Goal: Information Seeking & Learning: Learn about a topic

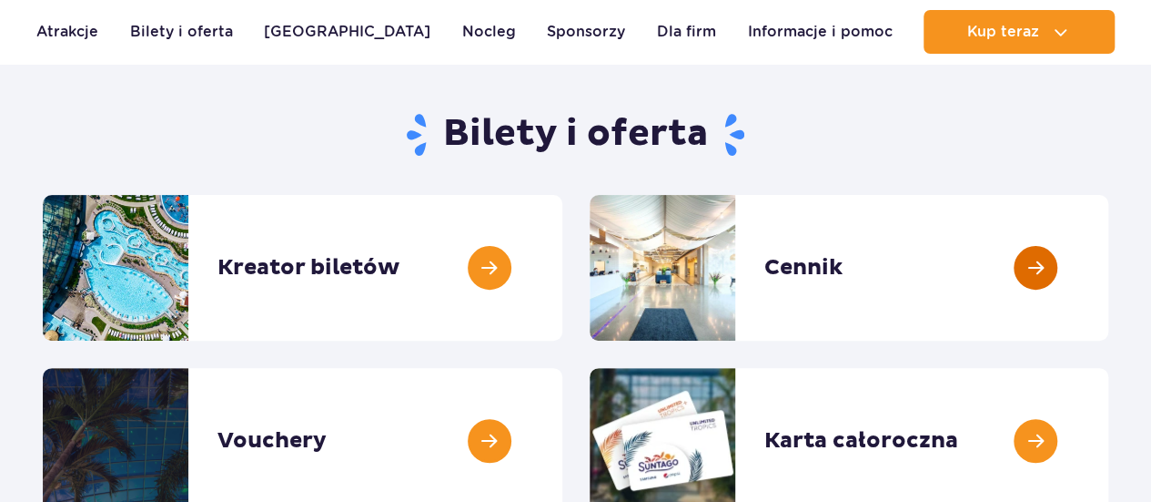
scroll to position [182, 0]
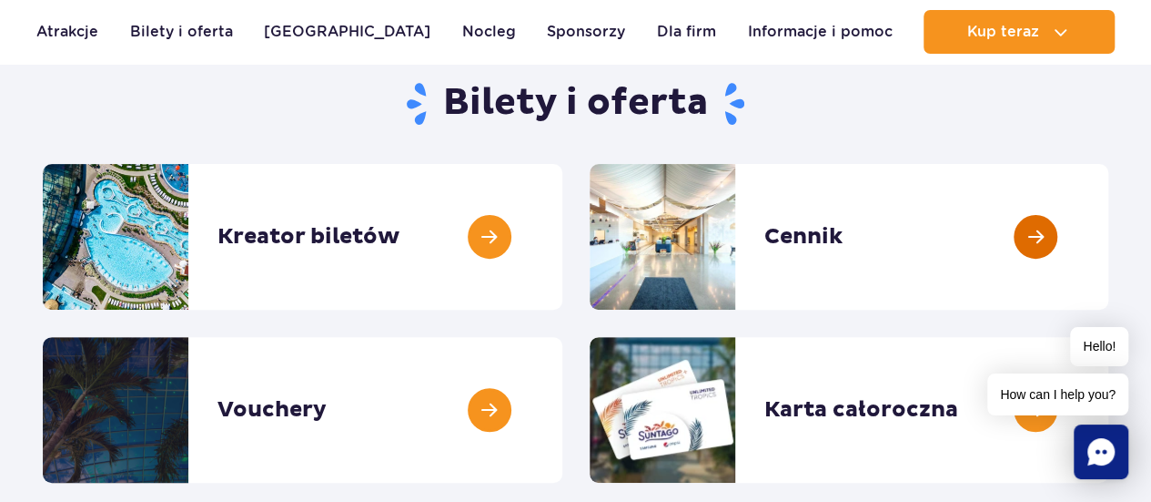
click at [1109, 261] on link at bounding box center [1109, 237] width 0 height 146
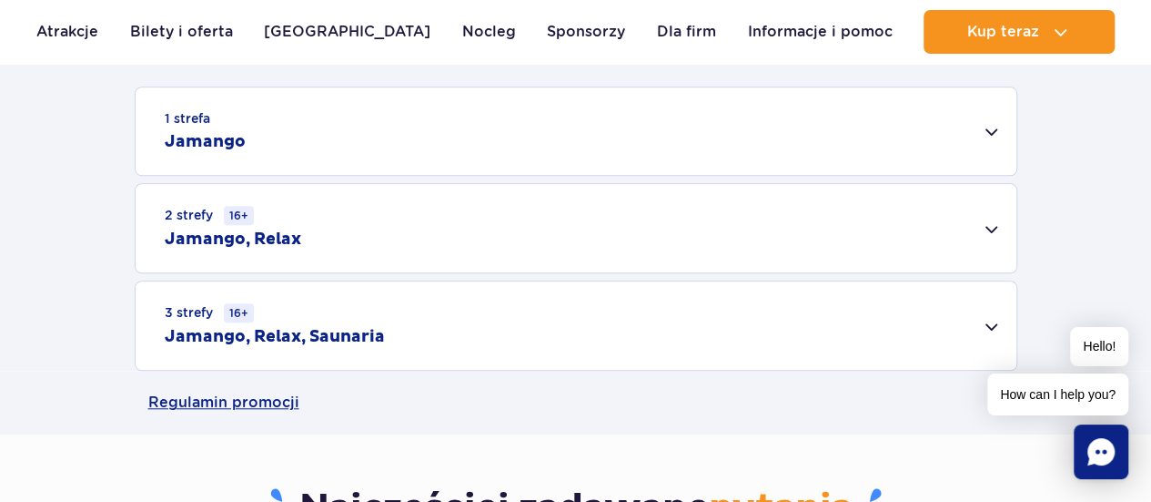
scroll to position [546, 0]
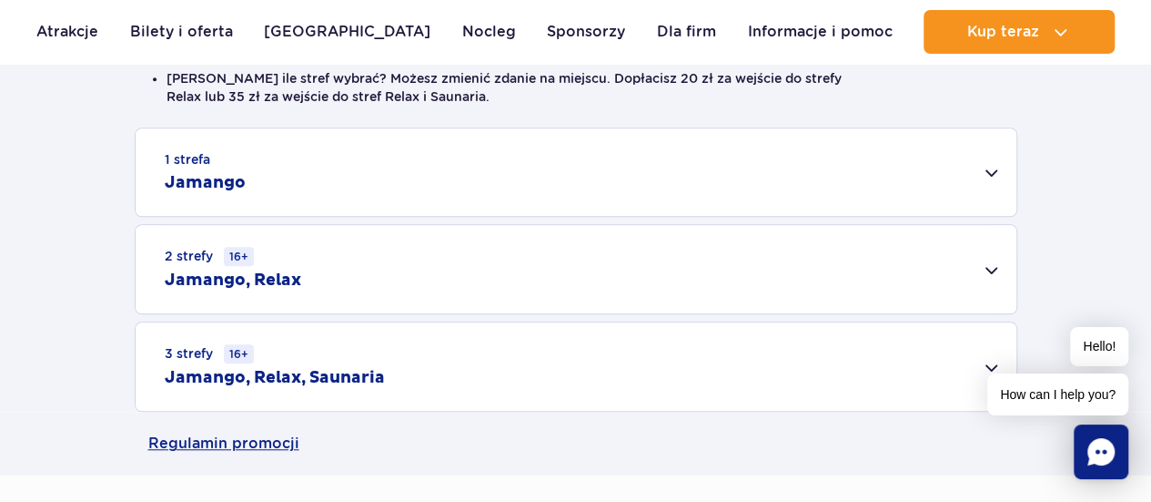
click at [626, 193] on div "1 strefa Jamango" at bounding box center [576, 171] width 881 height 87
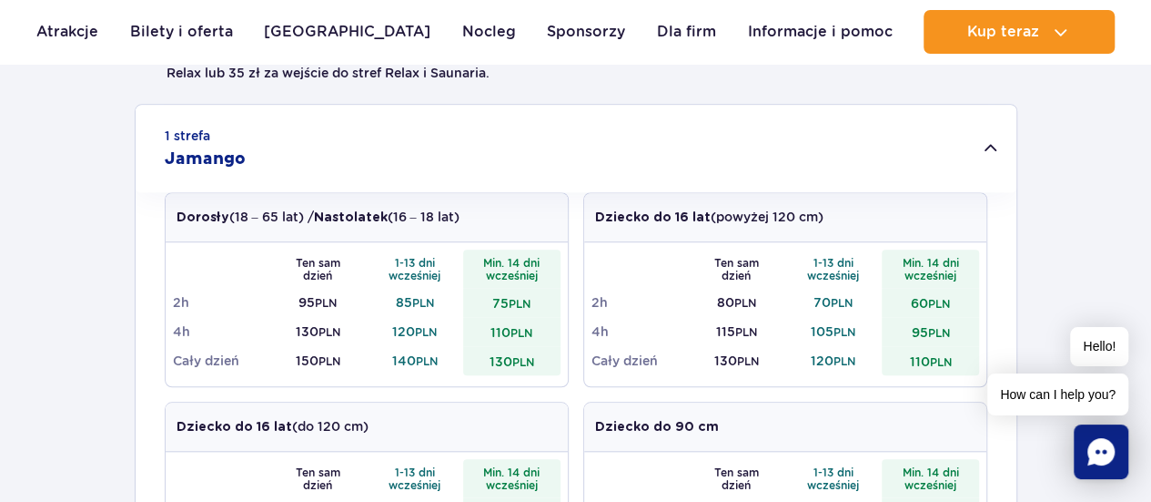
scroll to position [637, 0]
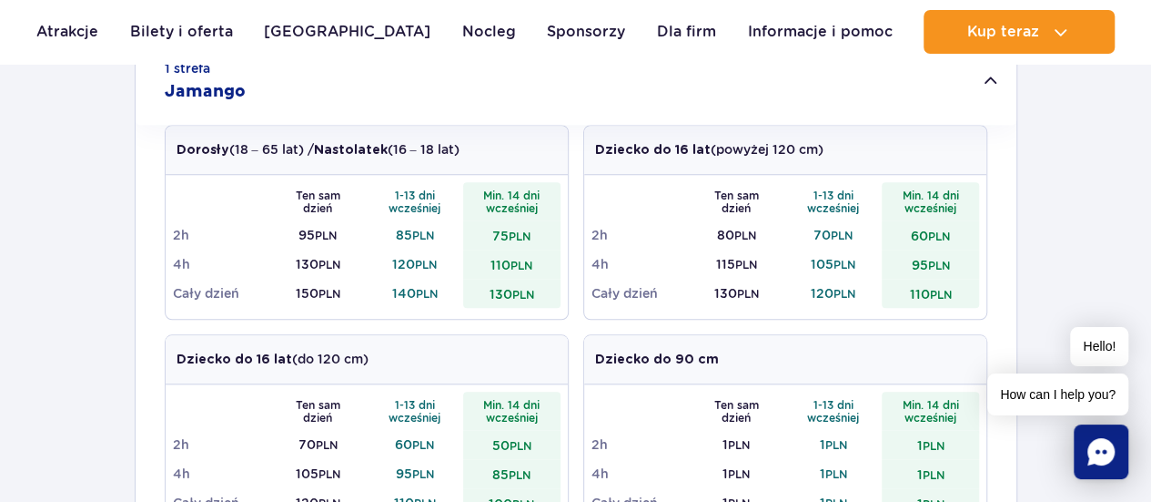
click at [994, 77] on div "1 strefa Jamango" at bounding box center [576, 80] width 881 height 87
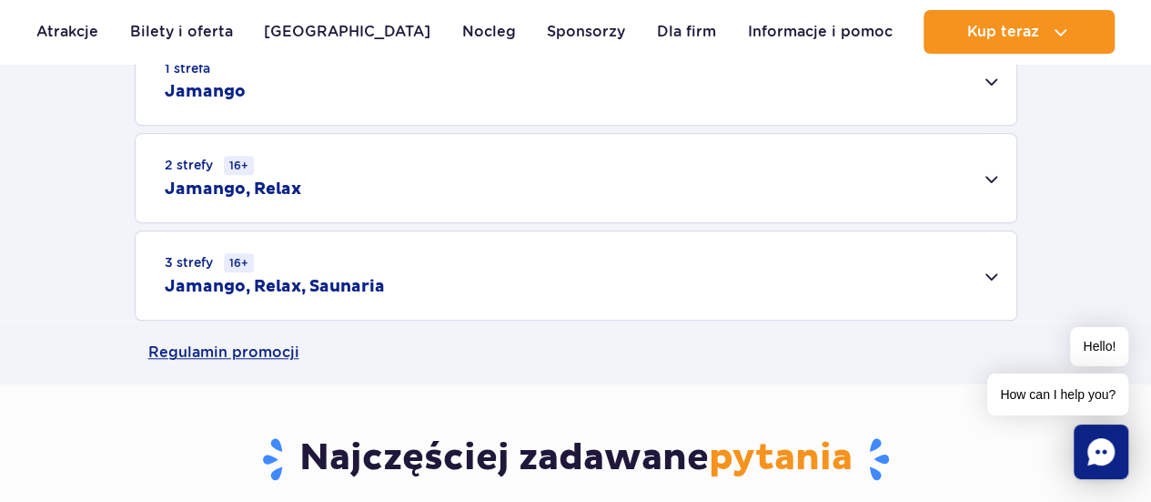
click at [357, 185] on div "2 strefy 16+ Jamango, Relax" at bounding box center [576, 178] width 881 height 88
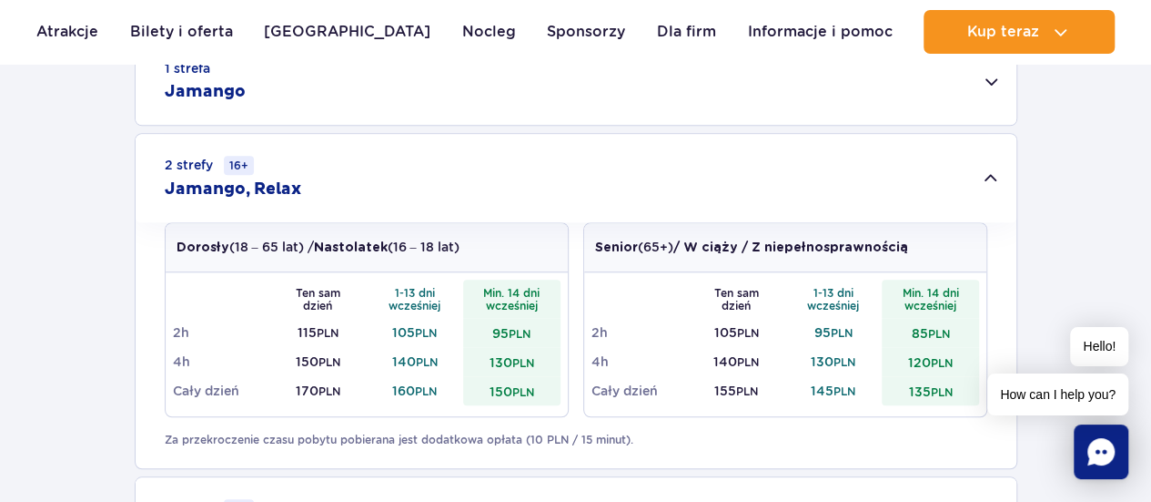
drag, startPoint x: 1069, startPoint y: 134, endPoint x: 853, endPoint y: 96, distance: 218.9
click at [1069, 134] on div "1 strefa Jamango Dorosły (18 – 65 lat) / Nastolatek (16 – 18 lat) Ten sam dzień…" at bounding box center [575, 301] width 1151 height 530
